Goal: Task Accomplishment & Management: Manage account settings

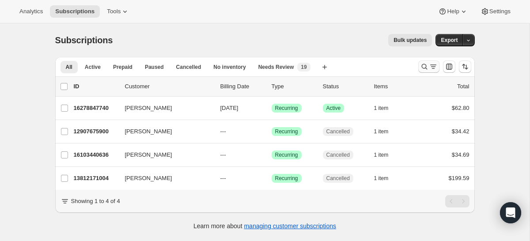
click at [422, 69] on icon "Search and filter results" at bounding box center [424, 66] width 9 height 9
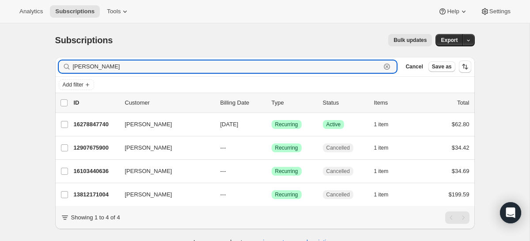
drag, startPoint x: 266, startPoint y: 72, endPoint x: 6, endPoint y: 64, distance: 260.0
click at [5, 64] on div "Subscriptions. This page is ready Subscriptions Bulk updates More actions Bulk …" at bounding box center [264, 143] width 529 height 241
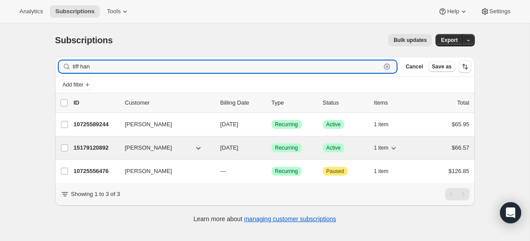
type input "tiff han"
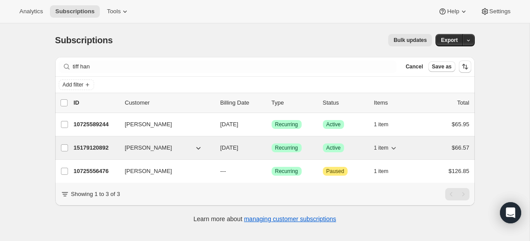
click at [91, 147] on p "15179120892" at bounding box center [96, 147] width 44 height 9
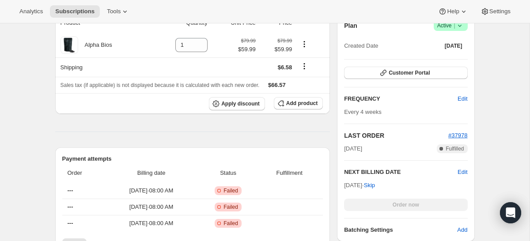
scroll to position [179, 0]
